Goal: Task Accomplishment & Management: Manage account settings

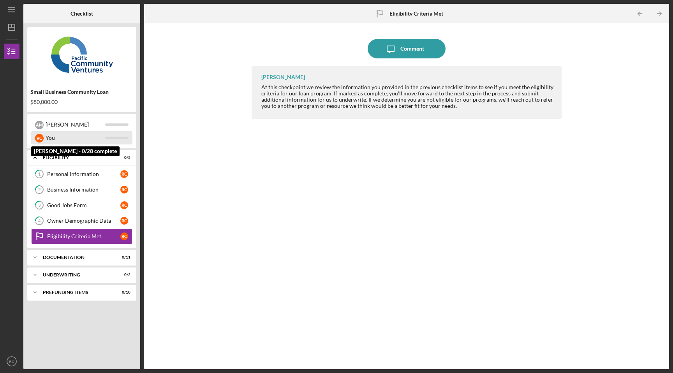
click at [61, 136] on div "You" at bounding box center [76, 137] width 60 height 13
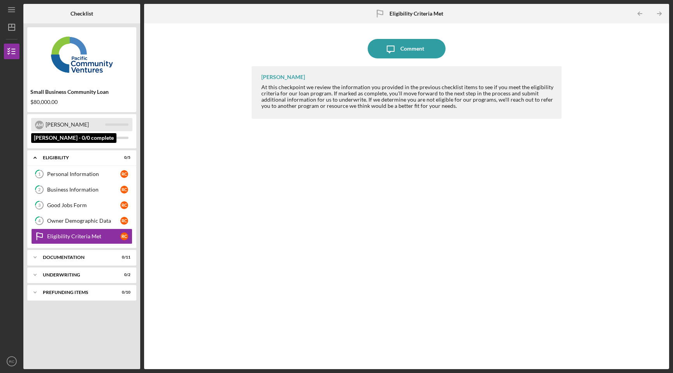
click at [58, 122] on div "[PERSON_NAME]" at bounding box center [76, 124] width 60 height 13
click at [83, 219] on div "Owner Demographic Data" at bounding box center [83, 221] width 73 height 6
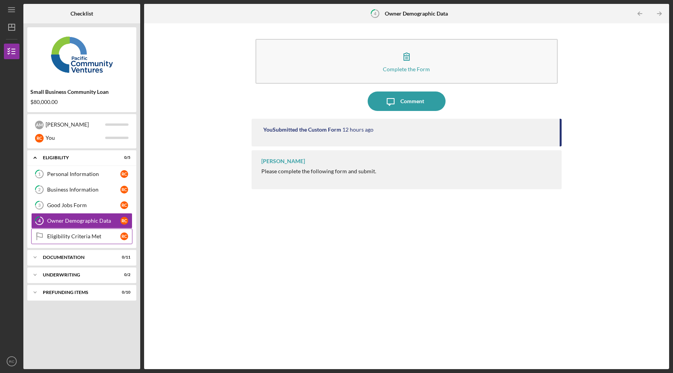
click at [78, 236] on div "Eligibility Criteria Met" at bounding box center [83, 236] width 73 height 6
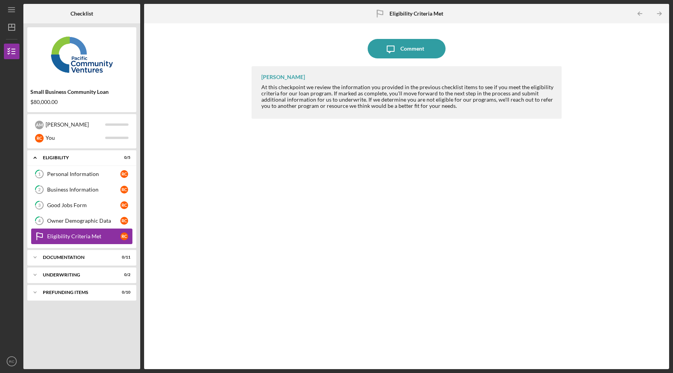
click at [78, 236] on div "Eligibility Criteria Met" at bounding box center [83, 236] width 73 height 6
